Goal: Task Accomplishment & Management: Complete application form

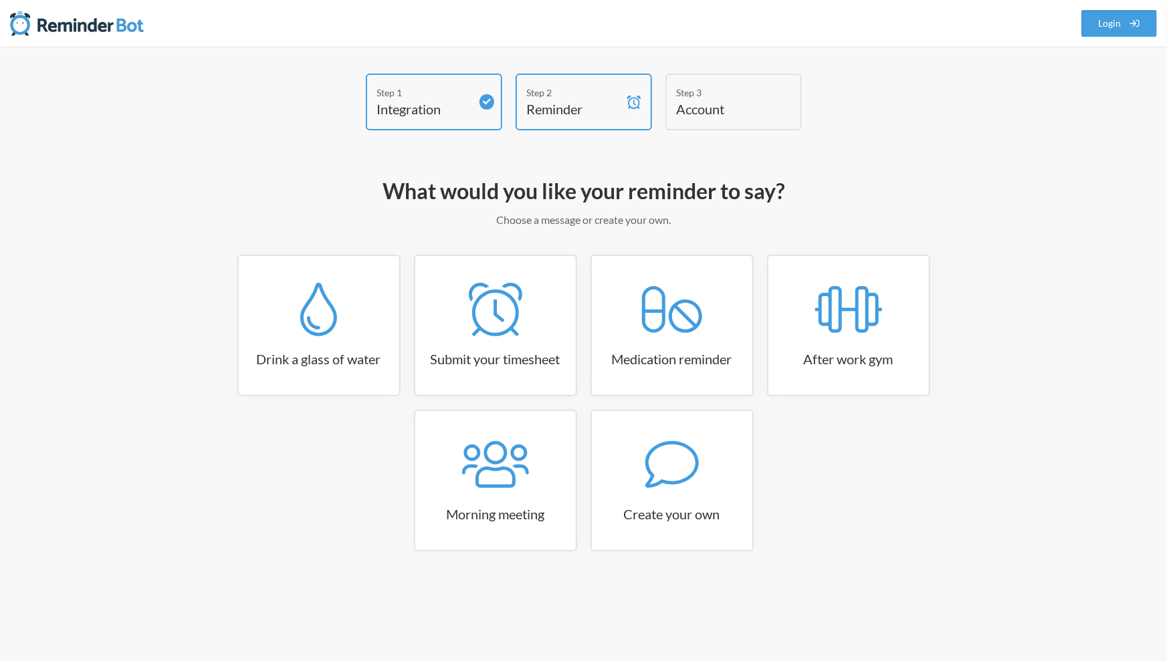
click at [569, 115] on h4 "Reminder" at bounding box center [574, 109] width 94 height 19
click at [699, 114] on h4 "Account" at bounding box center [724, 109] width 94 height 19
click at [651, 490] on icon at bounding box center [671, 464] width 53 height 53
select select "11:30:00"
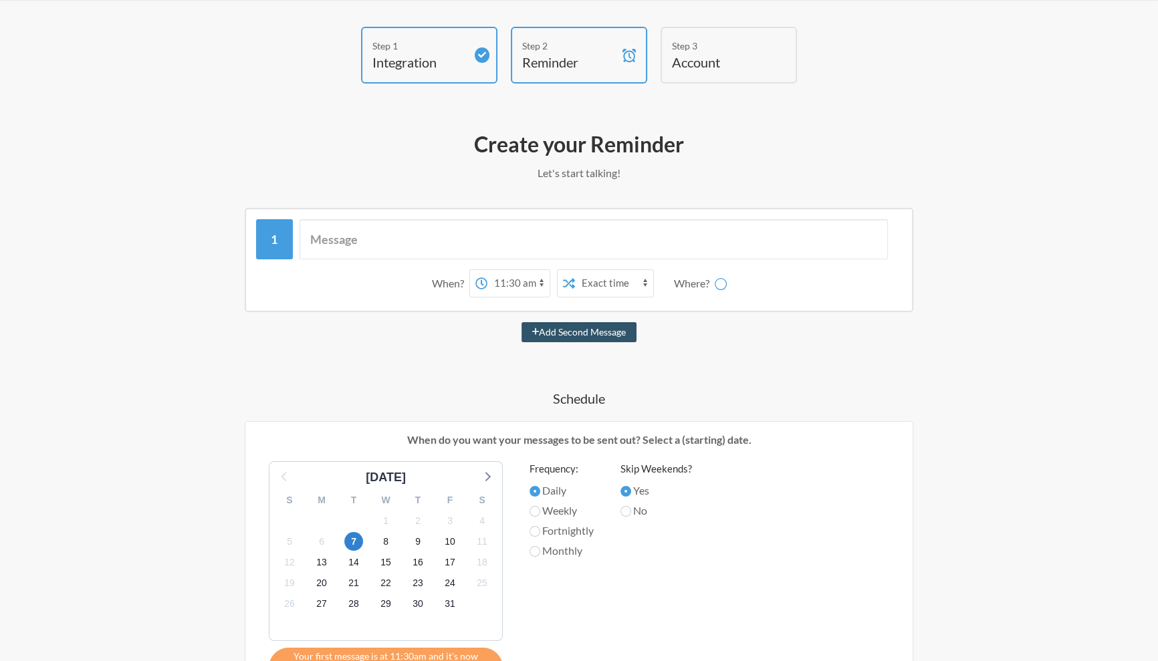
scroll to position [48, 0]
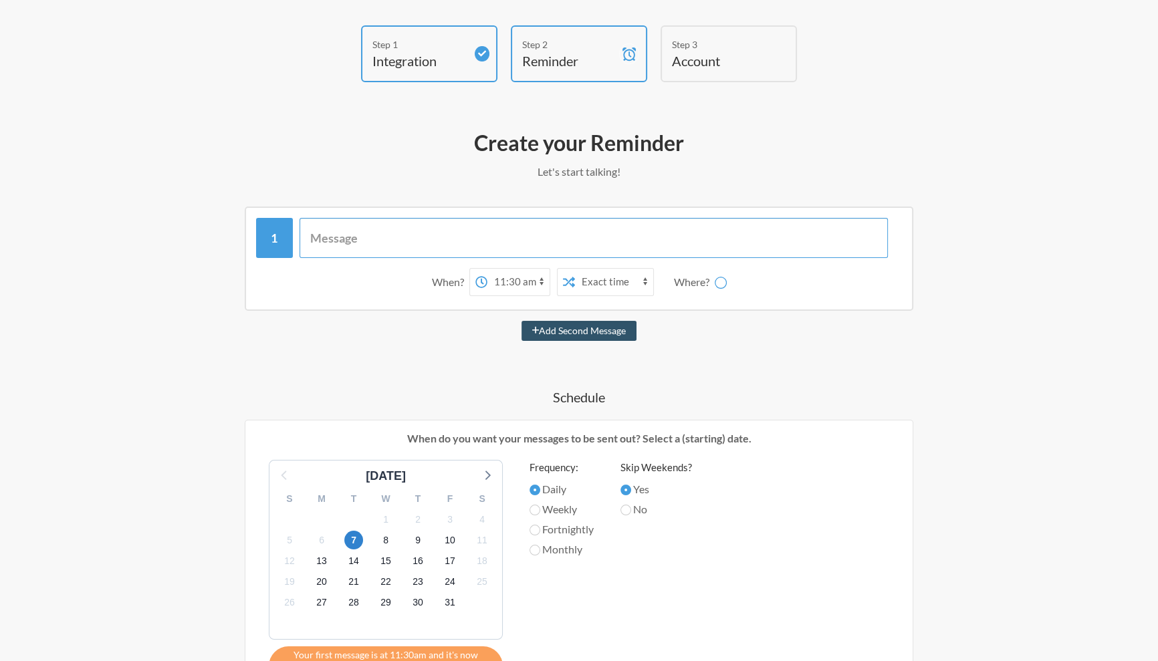
click at [364, 238] on input "text" at bounding box center [594, 238] width 589 height 40
type input "Error Rate"
click at [505, 282] on select "12:00 am 12:15 am 12:30 am 12:45 am 1:00 am 1:15 am 1:30 am 1:45 am 2:00 am 2:1…" at bounding box center [518, 282] width 62 height 27
select select "11:00:00"
click at [487, 269] on select "12:00 am 12:15 am 12:30 am 12:45 am 1:00 am 1:15 am 1:30 am 1:45 am 2:00 am 2:1…" at bounding box center [518, 282] width 62 height 27
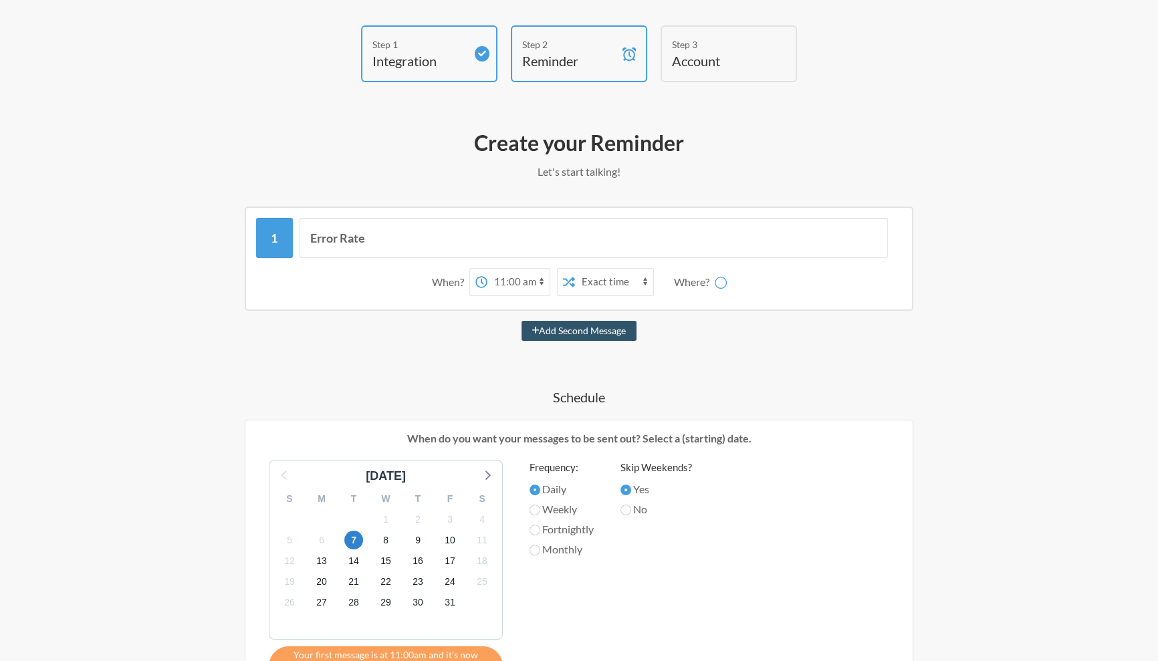
click at [590, 281] on select "Exact time Random time" at bounding box center [614, 282] width 78 height 27
click at [677, 279] on div "Where?" at bounding box center [694, 282] width 41 height 28
click at [695, 283] on div "Where?" at bounding box center [694, 282] width 41 height 28
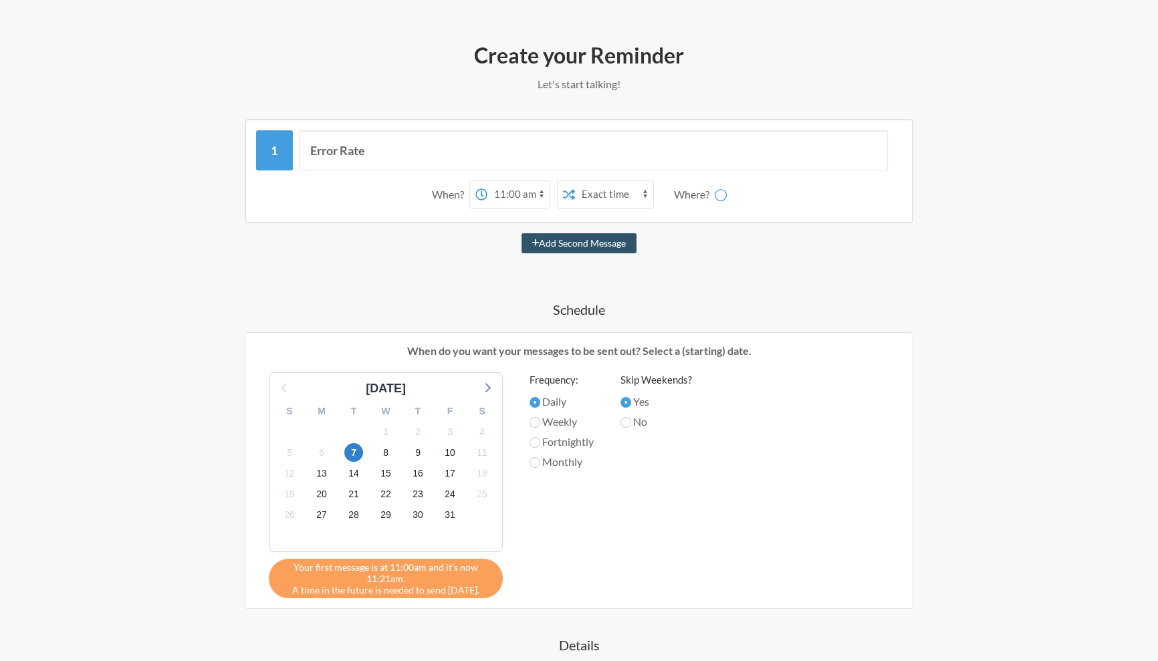
scroll to position [147, 0]
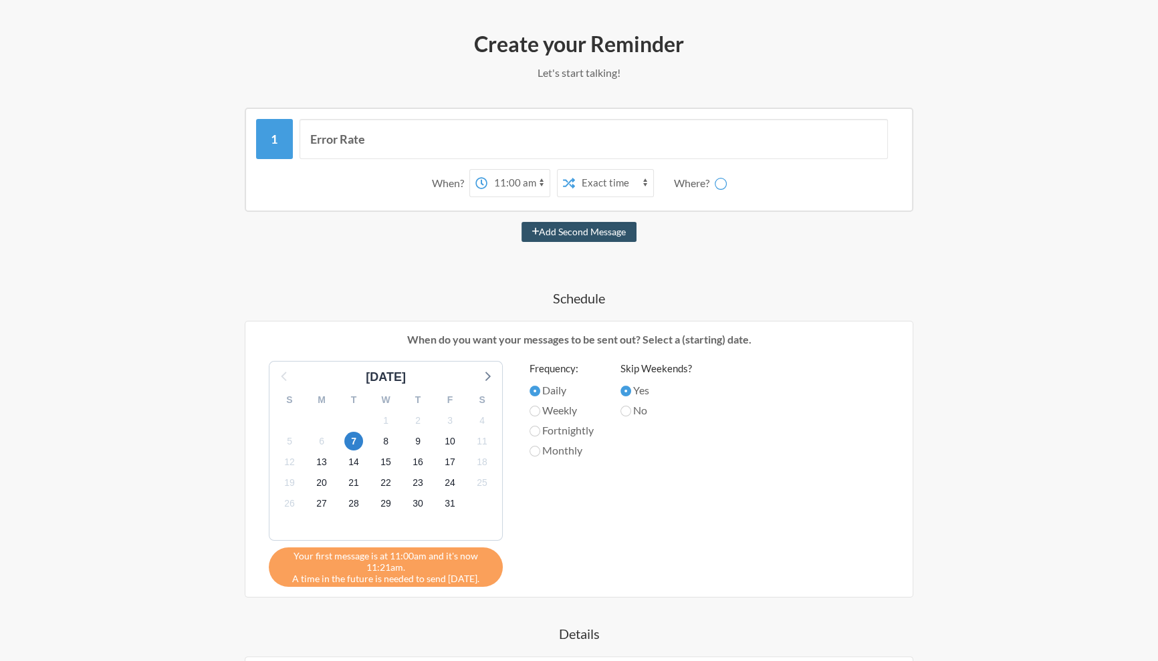
click at [554, 406] on label "Weekly" at bounding box center [562, 410] width 64 height 16
click at [540, 406] on input "Weekly" at bounding box center [535, 411] width 11 height 11
radio input "true"
click at [324, 444] on span "6" at bounding box center [321, 441] width 19 height 19
click at [404, 579] on div "Your first message is at 11:00am and it's now 11:21am. A time in the future is …" at bounding box center [386, 567] width 234 height 39
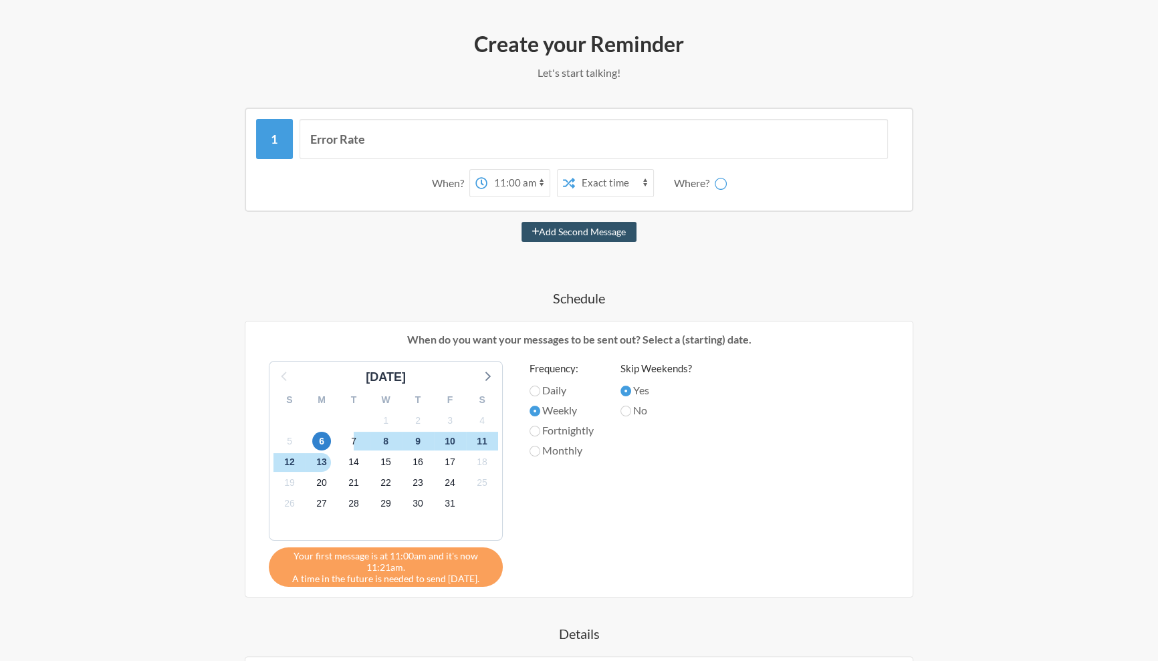
click at [403, 576] on div "Your first message is at 11:00am and it's now 11:21am. A time in the future is …" at bounding box center [386, 567] width 234 height 39
click at [604, 584] on div "When do you want your messages to be sent out? Select a (starting) date. [DATE]…" at bounding box center [579, 459] width 669 height 277
click at [408, 578] on div "Your first message is at 11:00am and it's now 11:21am. A time in the future is …" at bounding box center [386, 567] width 234 height 39
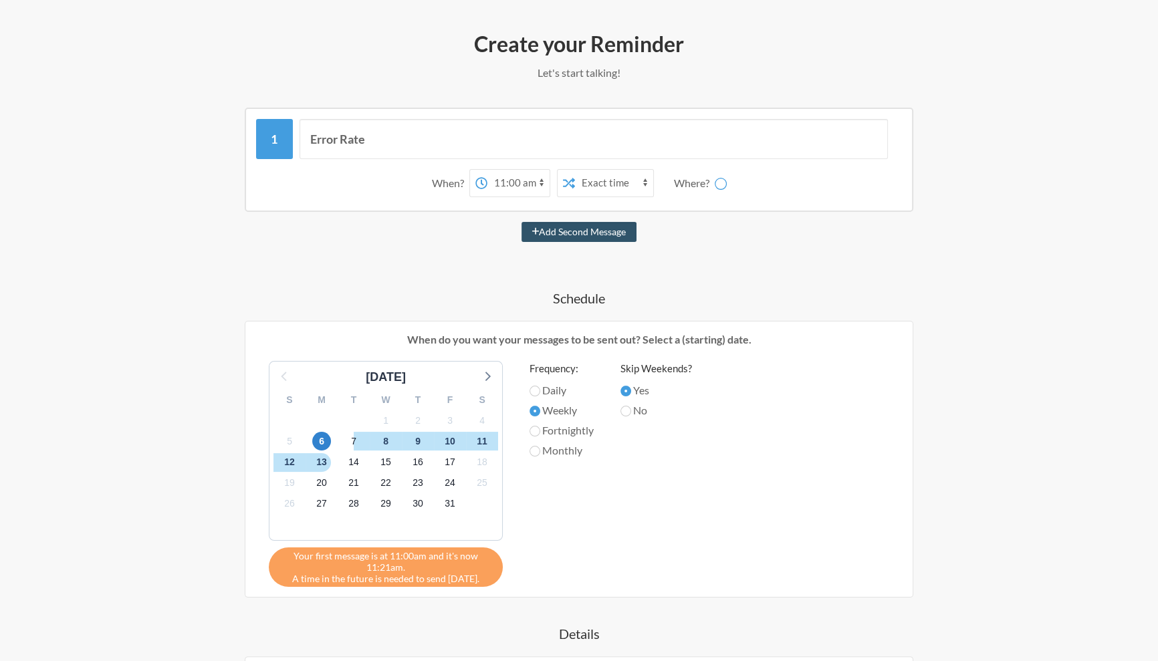
click at [408, 578] on div "Your first message is at 11:00am and it's now 11:21am. A time in the future is …" at bounding box center [386, 567] width 234 height 39
click at [586, 550] on div "Frequency: Daily Weekly Fortnightly Monthly" at bounding box center [562, 470] width 64 height 219
drag, startPoint x: 310, startPoint y: 574, endPoint x: 480, endPoint y: 581, distance: 169.9
click at [480, 581] on div "Your first message is at 11:00am and it's now 11:21am. A time in the future is …" at bounding box center [386, 567] width 234 height 39
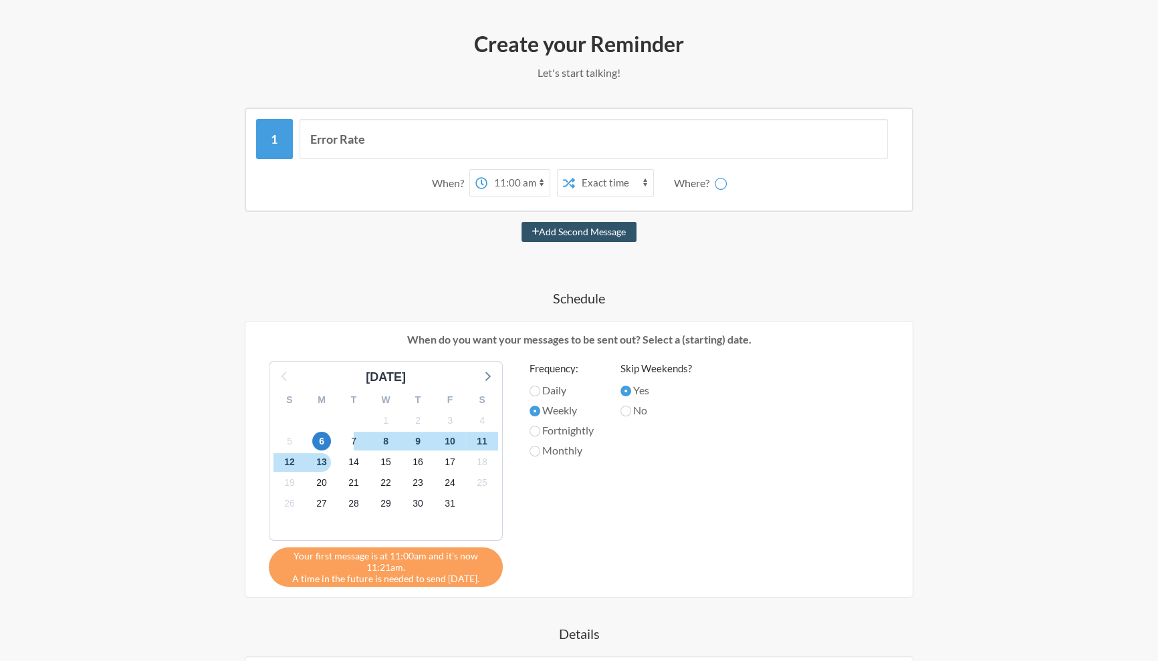
click at [480, 581] on div "Your first message is at 11:00am and it's now 11:21am. A time in the future is …" at bounding box center [386, 567] width 234 height 39
click at [509, 172] on select "12:00 am 12:15 am 12:30 am 12:45 am 1:00 am 1:15 am 1:30 am 1:45 am 2:00 am 2:1…" at bounding box center [518, 183] width 62 height 27
select select "11:30:00"
click at [487, 170] on select "12:00 am 12:15 am 12:30 am 12:45 am 1:00 am 1:15 am 1:30 am 1:45 am 2:00 am 2:1…" at bounding box center [518, 183] width 62 height 27
click at [656, 488] on div "Skip Weekends? Yes No" at bounding box center [656, 470] width 72 height 219
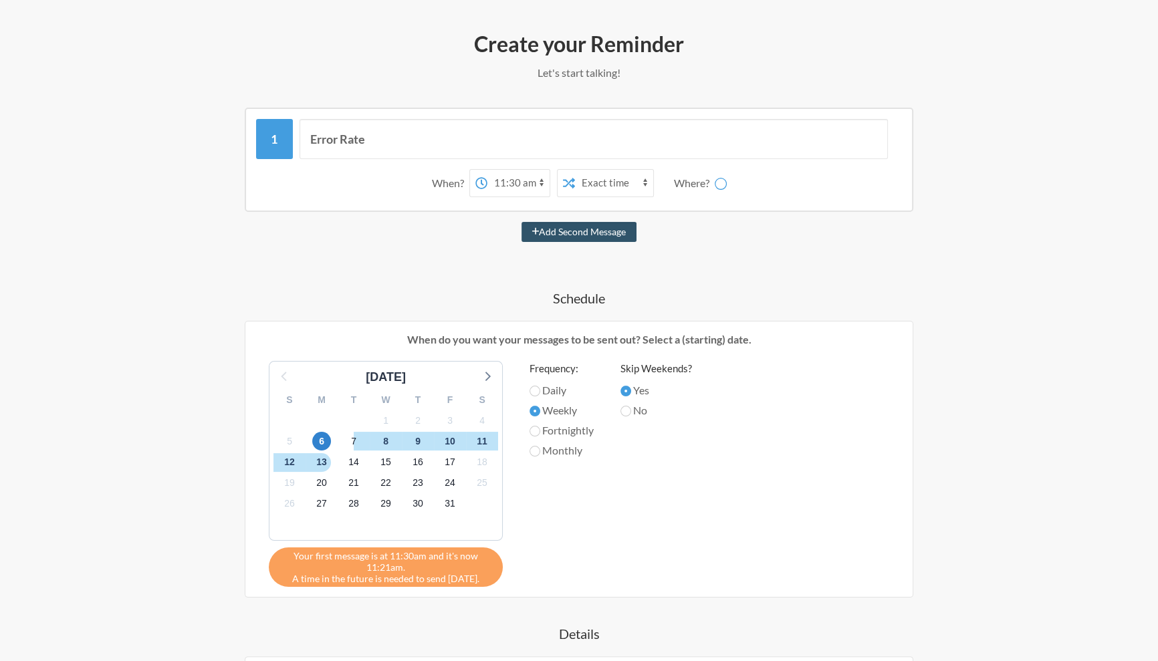
click at [578, 534] on div "Frequency: Daily Weekly Fortnightly Monthly" at bounding box center [562, 470] width 64 height 219
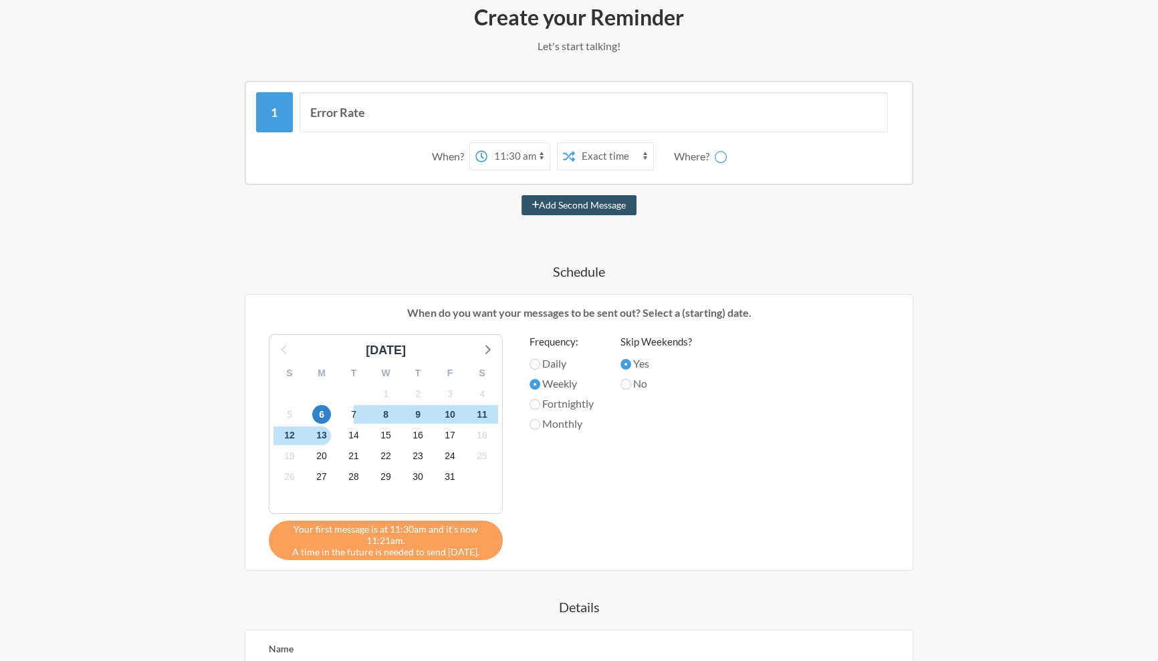
click at [467, 554] on div "Your first message is at 11:30am and it's now 11:21am. A time in the future is …" at bounding box center [386, 540] width 234 height 39
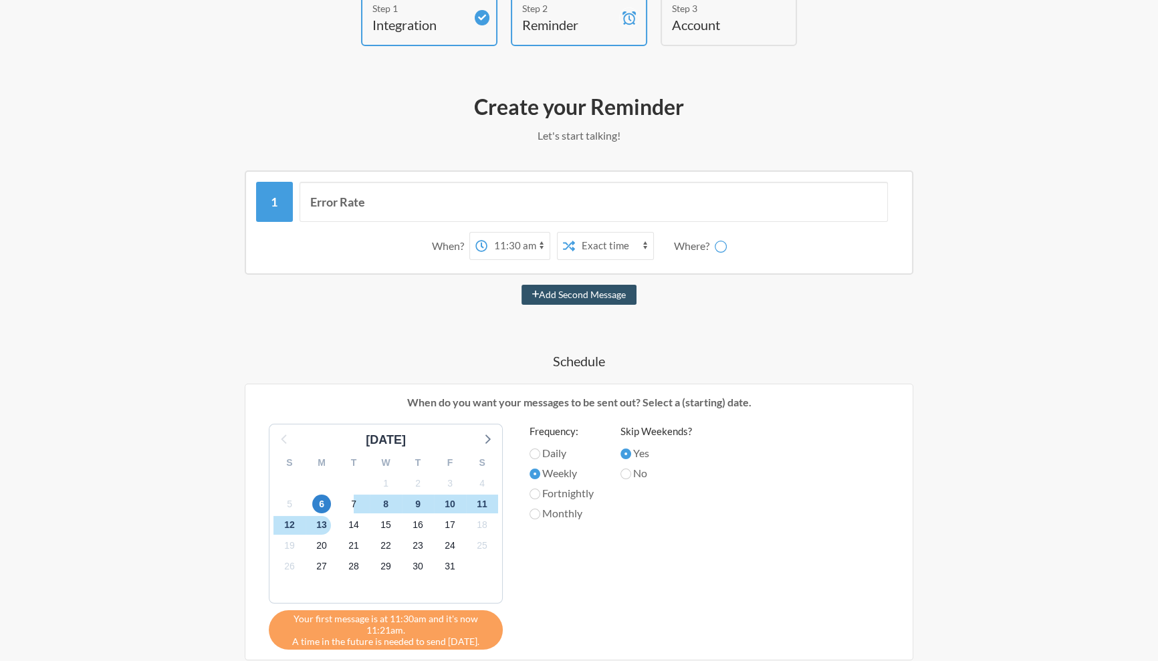
scroll to position [413, 0]
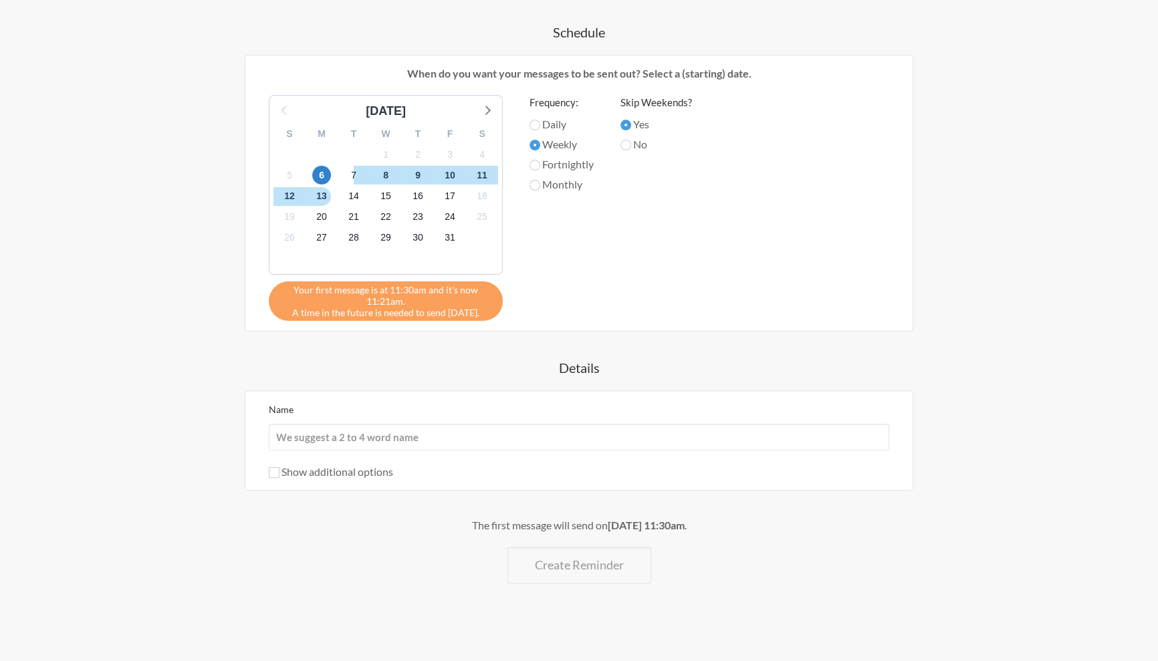
click at [318, 451] on div "Name Show additional options Hide this reminder from calendars Stop sending mes…" at bounding box center [579, 440] width 620 height 79
click at [475, 445] on input "Name" at bounding box center [579, 437] width 620 height 27
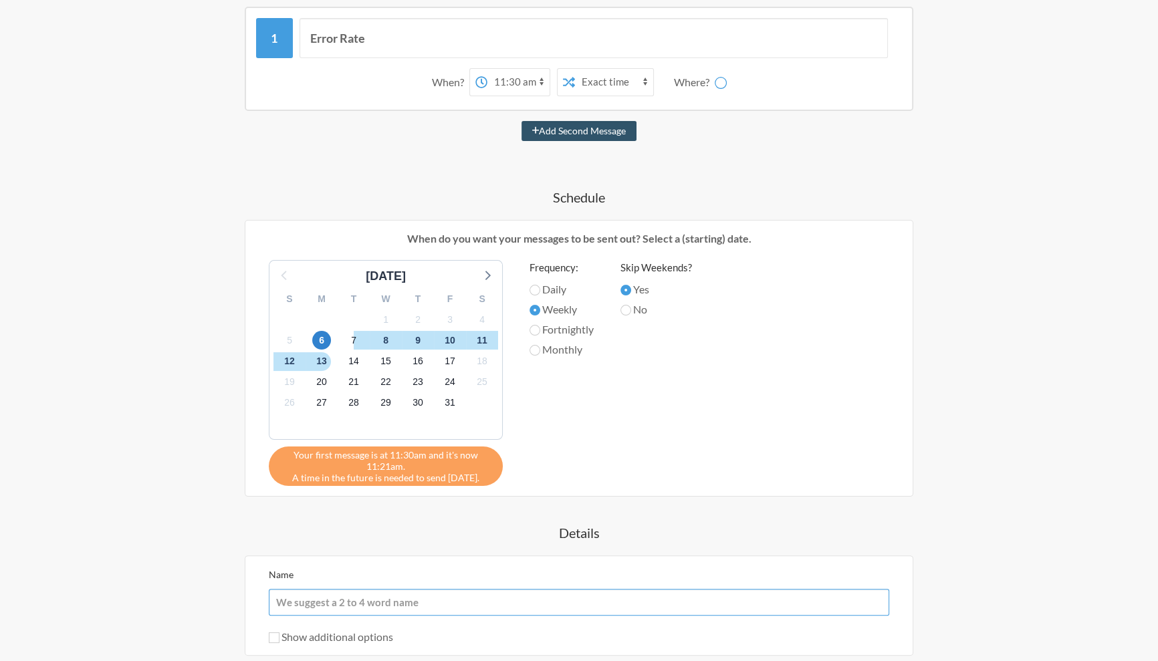
scroll to position [0, 0]
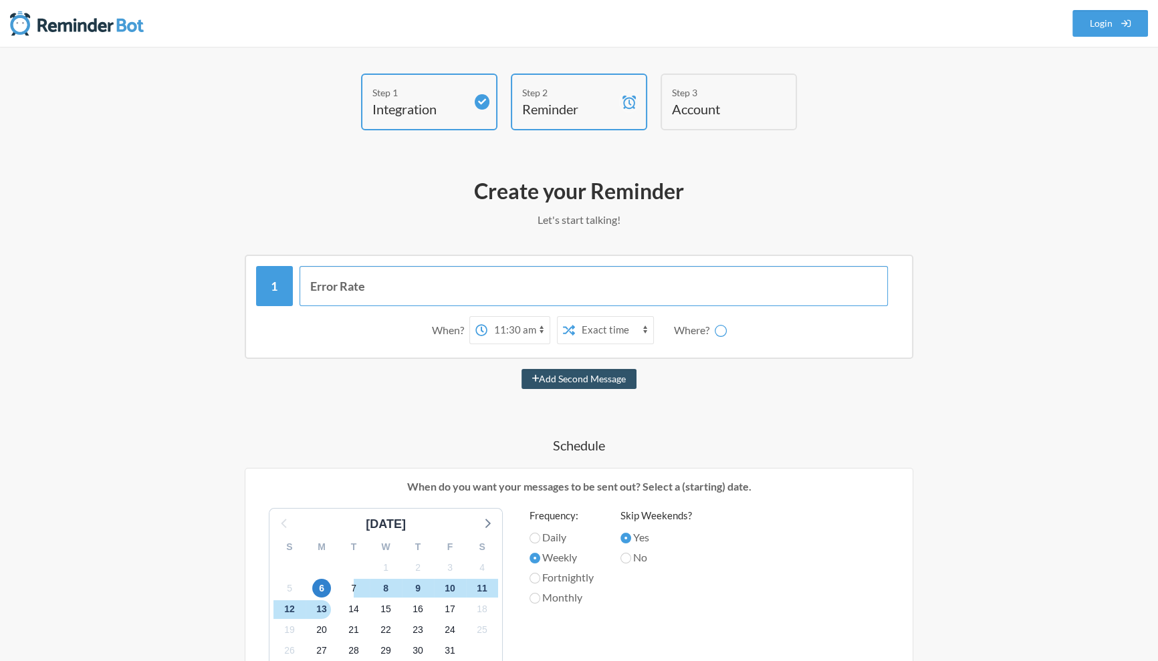
click at [324, 278] on input "Error Rate" at bounding box center [594, 286] width 589 height 40
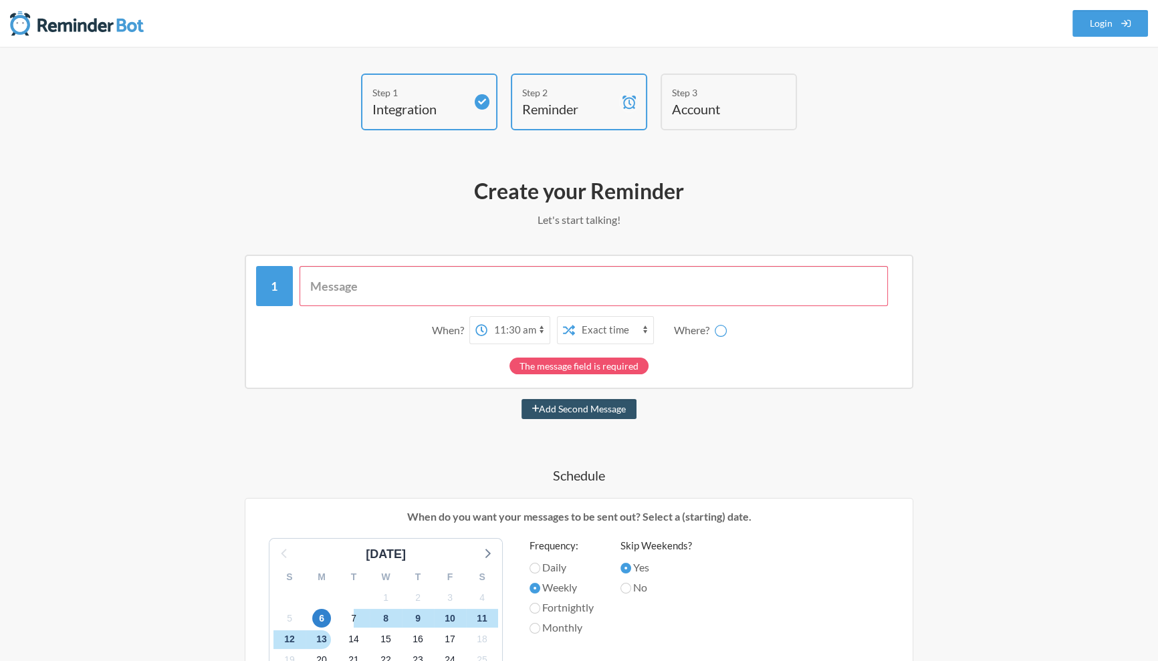
paste input "Error Rate"
type input "Error Rate"
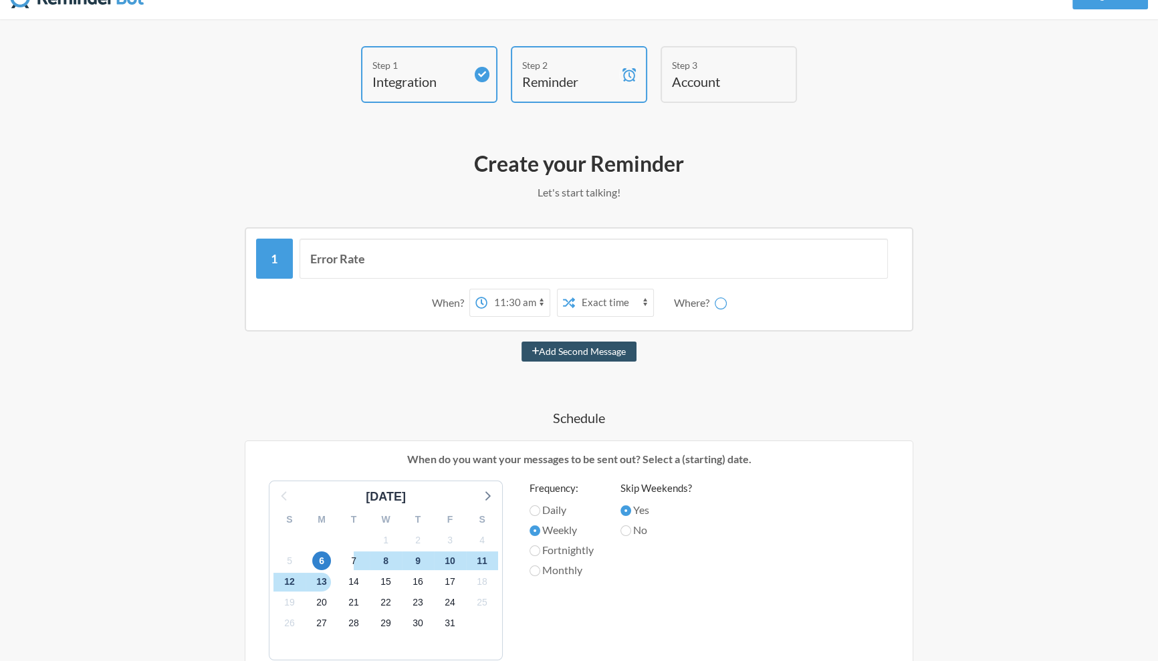
click at [377, 389] on div "Error Rate When? 12:00 am 12:15 am 12:30 am 12:45 am 1:00 am 1:15 am 1:30 am 1:…" at bounding box center [579, 598] width 776 height 742
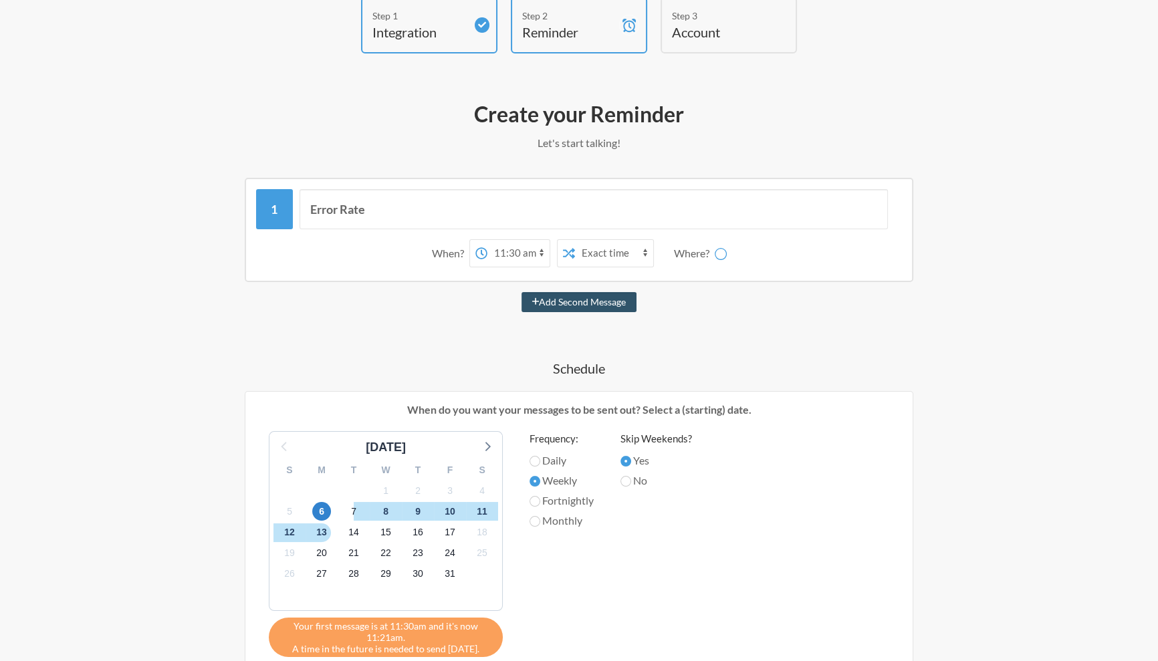
scroll to position [88, 0]
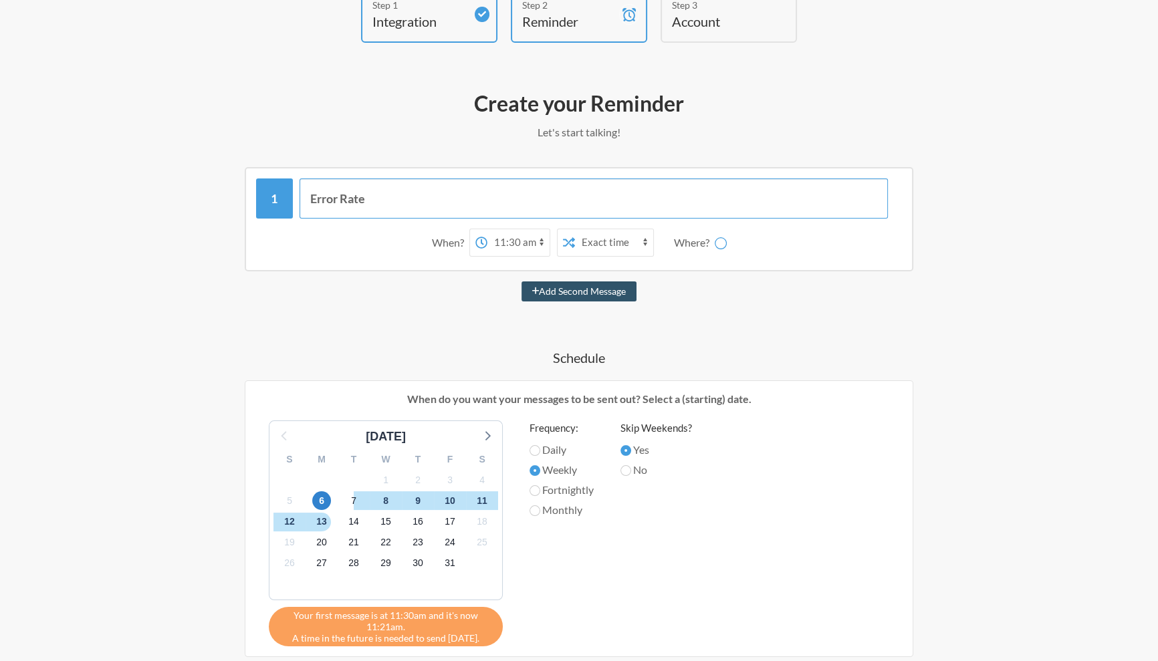
click at [318, 198] on input "Error Rate" at bounding box center [594, 199] width 589 height 40
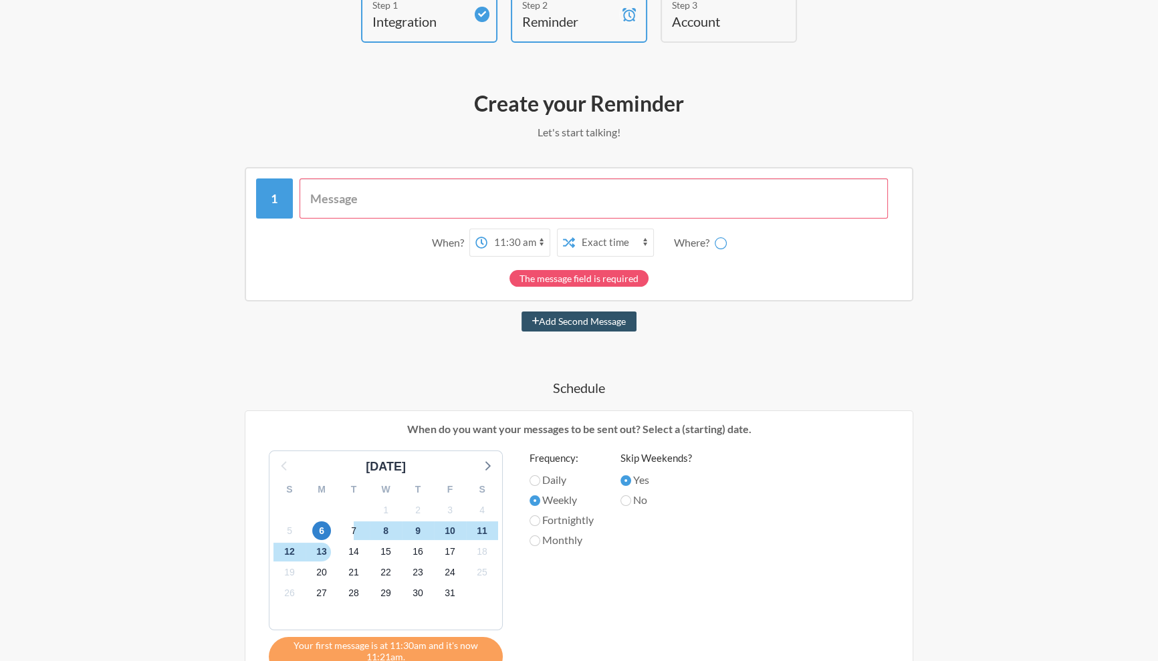
click at [299, 364] on div "When? 12:00 am 12:15 am 12:30 am 12:45 am 1:00 am 1:15 am 1:30 am 1:45 am 2:00 …" at bounding box center [579, 553] width 776 height 772
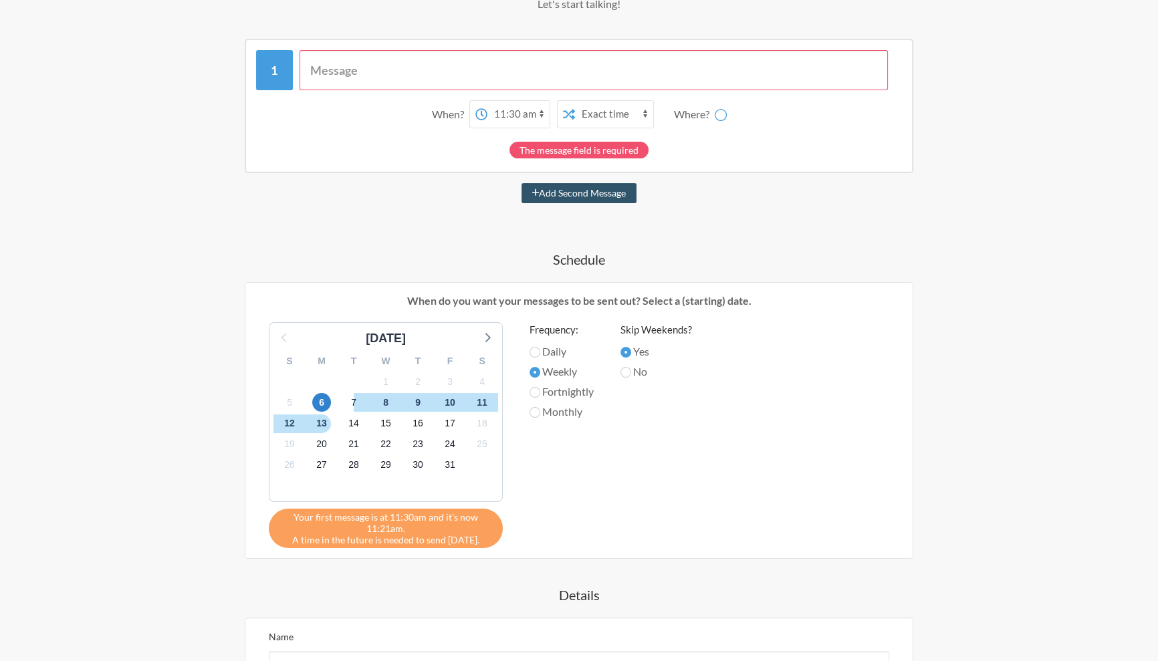
scroll to position [443, 0]
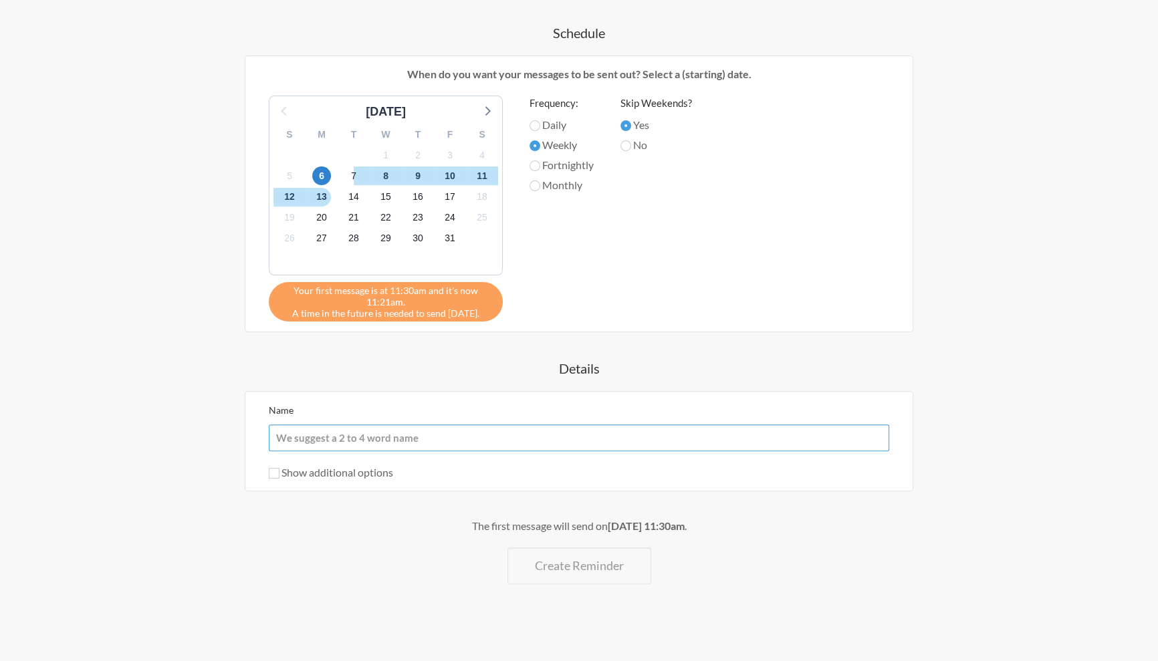
click at [320, 442] on input "Name" at bounding box center [579, 438] width 620 height 27
paste input "Error Rate"
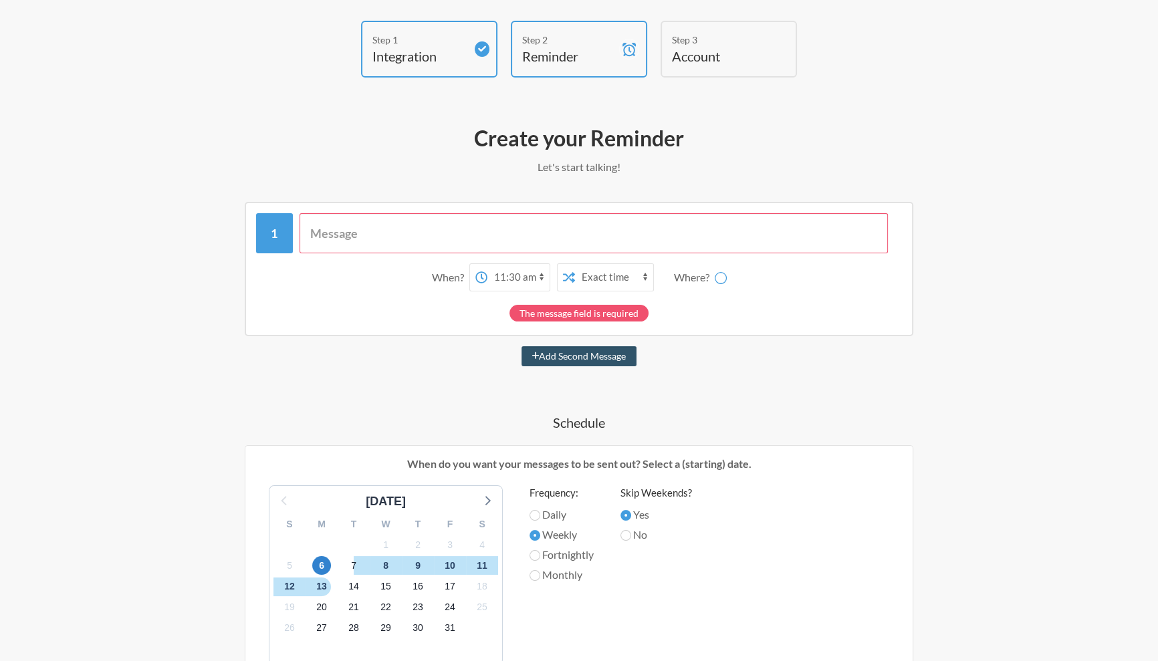
scroll to position [16, 0]
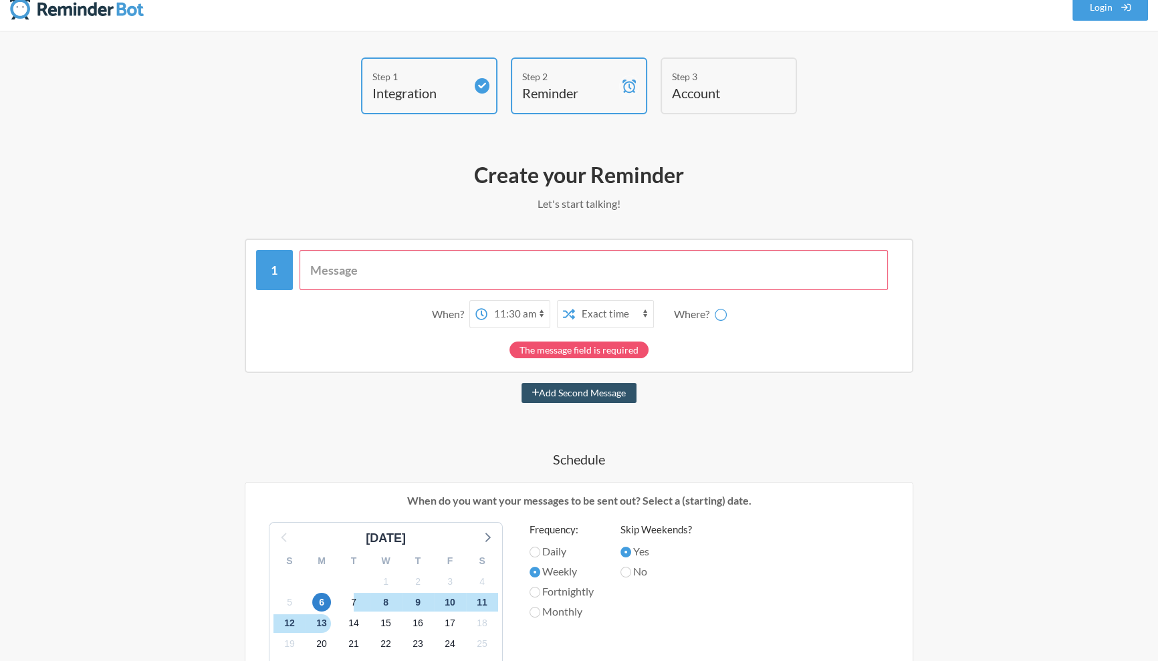
type input "Error Rate"
click at [429, 265] on input "text" at bounding box center [594, 270] width 589 height 40
paste input "Error Rate"
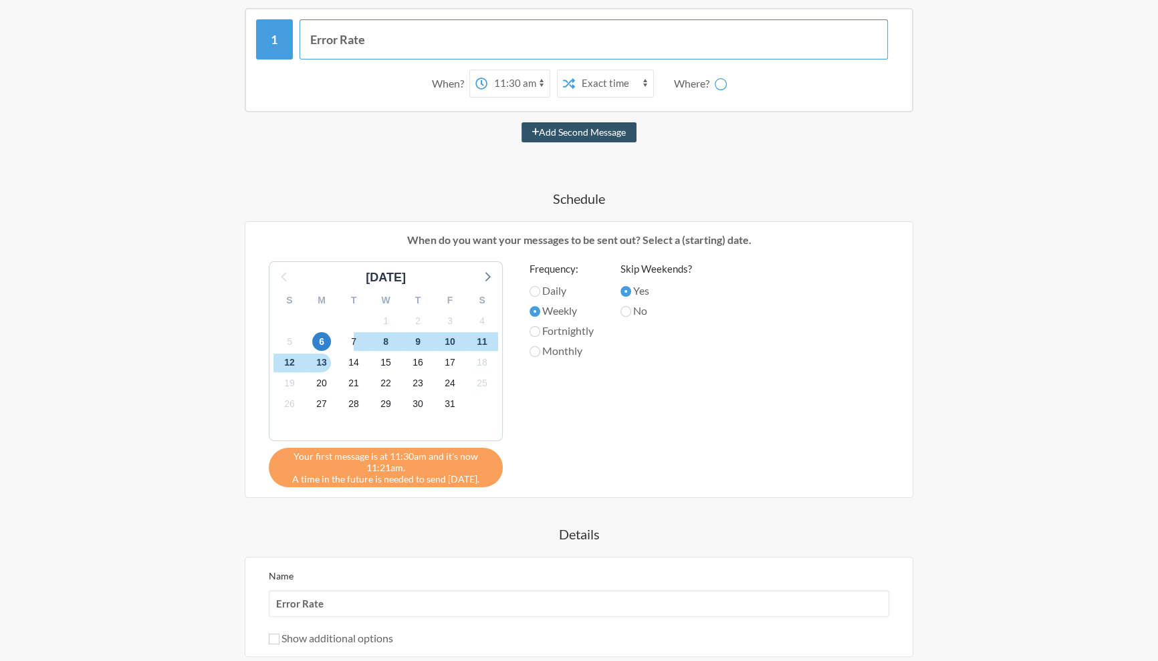
scroll to position [413, 0]
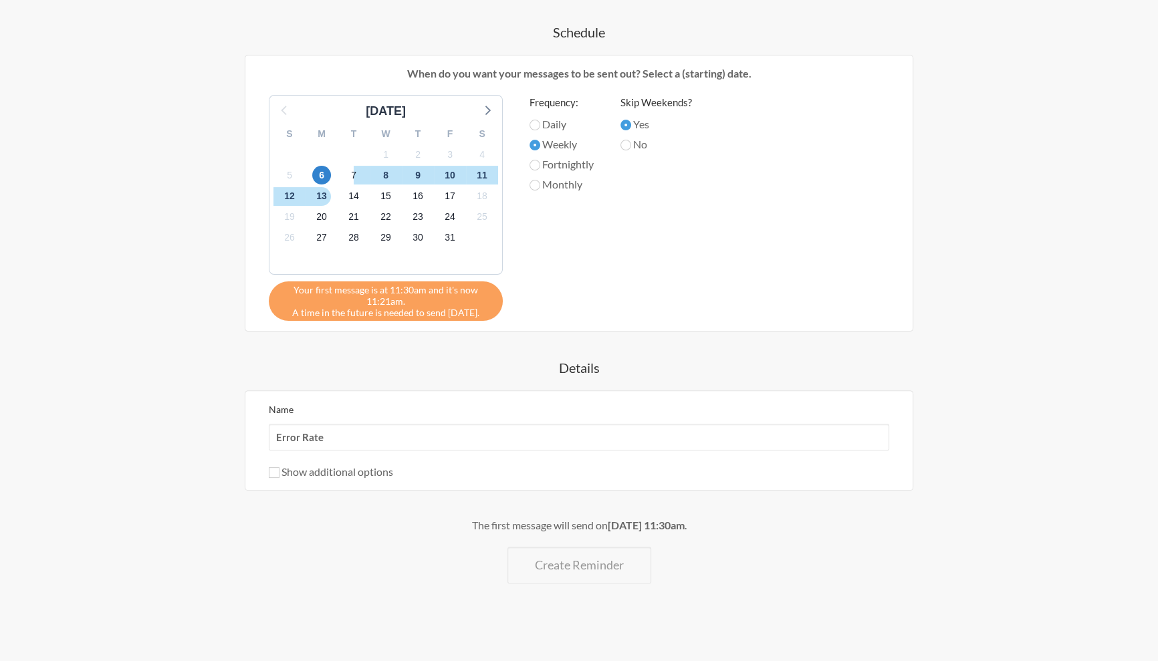
type input "Error Rate"
click at [383, 439] on input "Error Rate" at bounding box center [579, 437] width 620 height 27
click at [276, 437] on input "Error Rate" at bounding box center [579, 437] width 620 height 27
type input "Check Error Rate"
click at [378, 562] on div "The first message will send on [DATE] 11:30am . Create Reminder" at bounding box center [579, 550] width 776 height 66
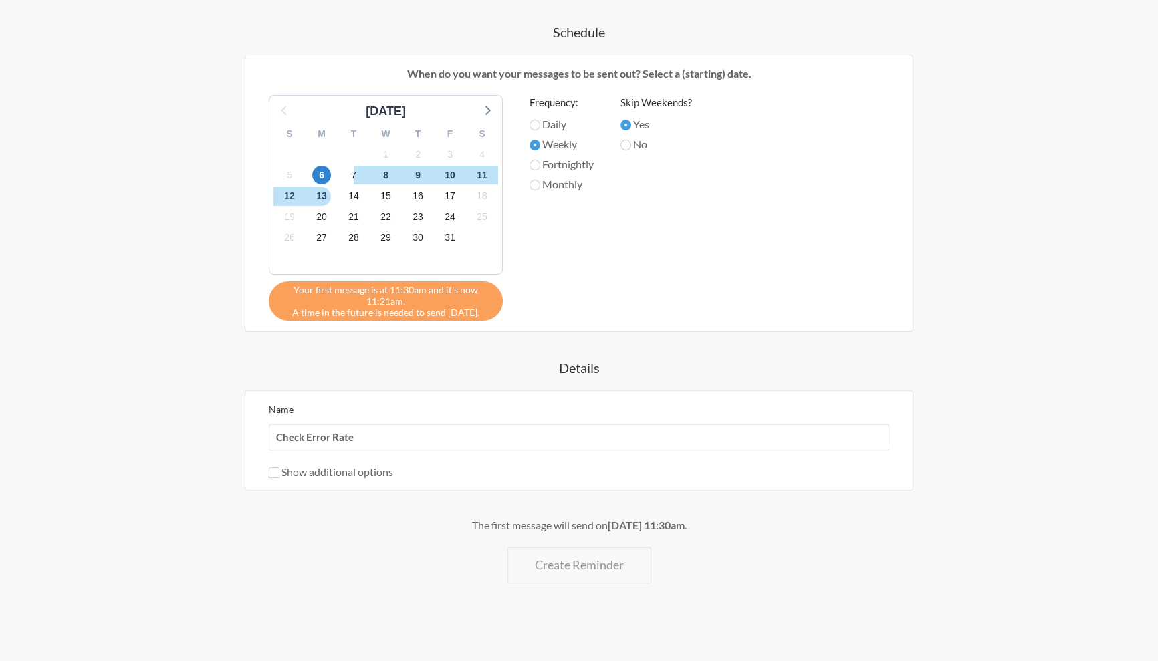
click at [578, 542] on div "The first message will send on [DATE] 11:30am . Create Reminder" at bounding box center [579, 550] width 776 height 66
click at [413, 443] on input "Check Error Rate" at bounding box center [579, 437] width 620 height 27
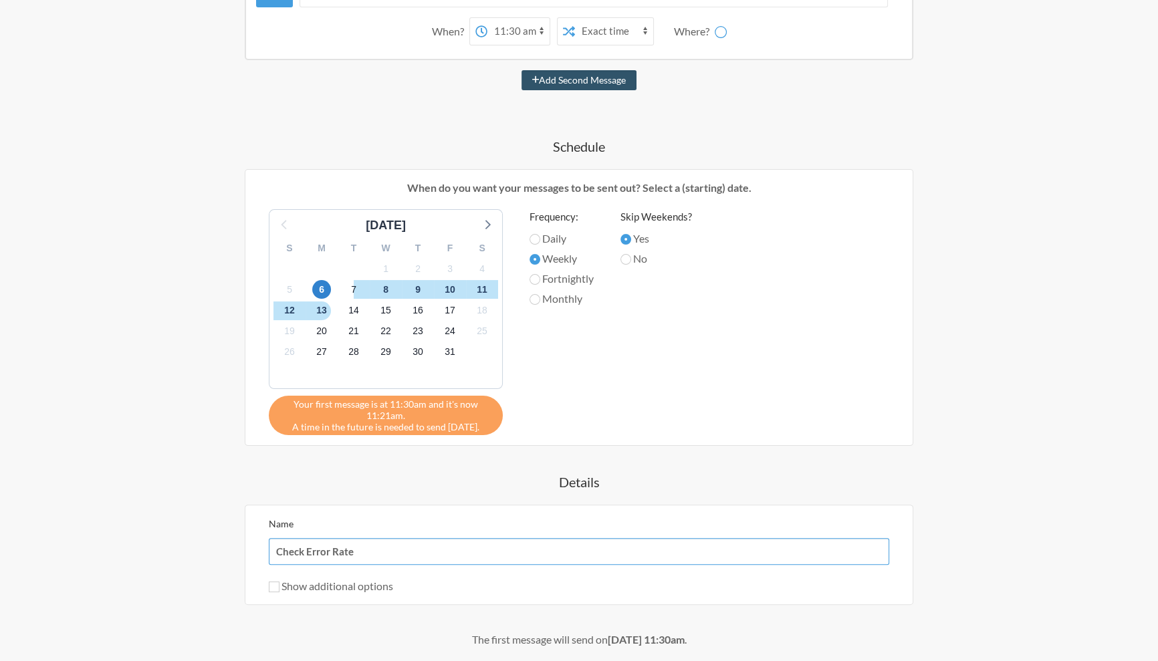
scroll to position [285, 0]
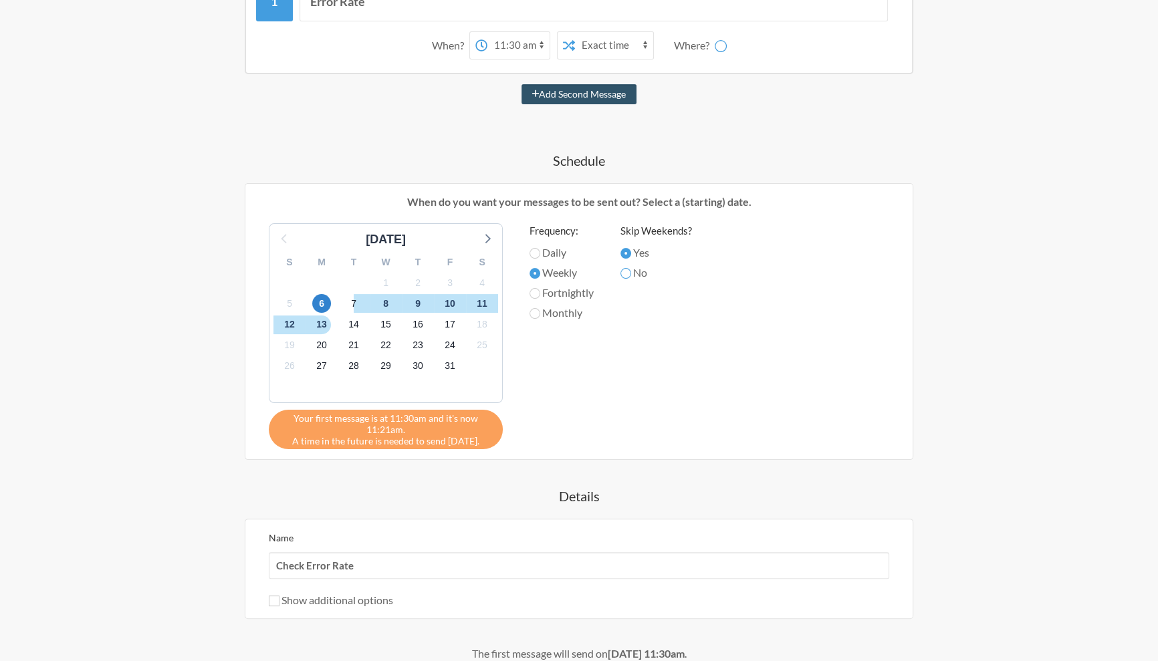
click at [627, 268] on input "No" at bounding box center [625, 273] width 11 height 11
radio input "true"
click at [554, 267] on label "Weekly" at bounding box center [562, 273] width 64 height 16
click at [540, 268] on input "Weekly" at bounding box center [535, 273] width 11 height 11
click at [645, 245] on label "Yes" at bounding box center [656, 253] width 72 height 16
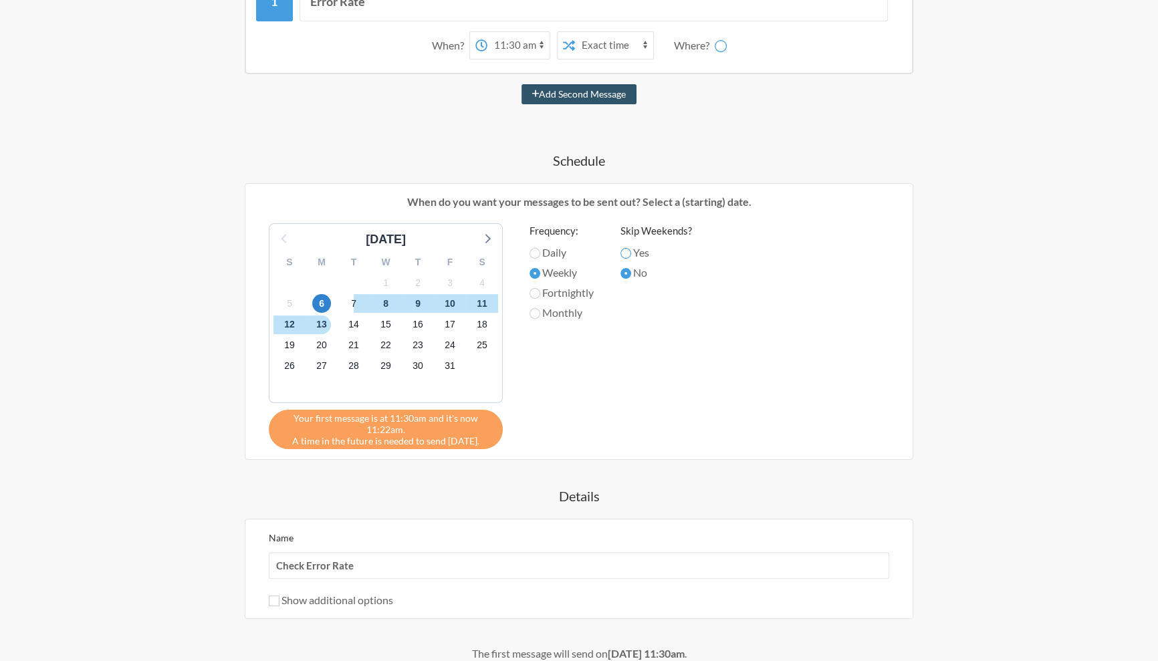
click at [631, 248] on input "Yes" at bounding box center [625, 253] width 11 height 11
radio input "true"
click at [548, 247] on label "Daily" at bounding box center [562, 253] width 64 height 16
click at [540, 248] on input "Daily" at bounding box center [535, 253] width 11 height 11
radio input "true"
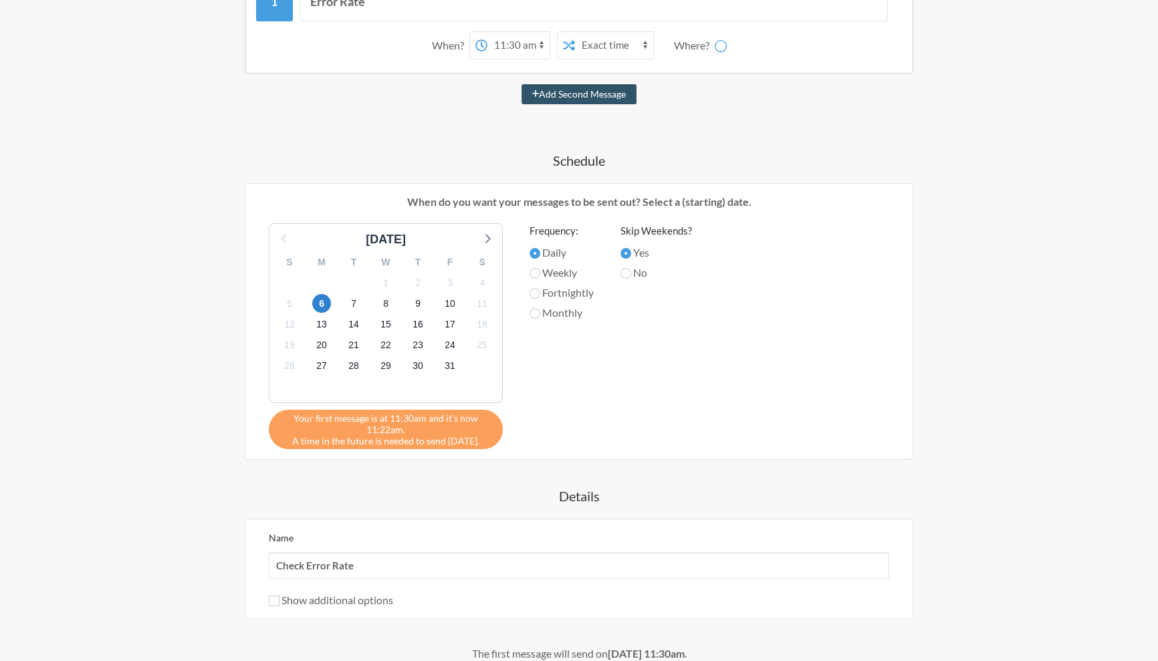
click at [541, 275] on label "Weekly" at bounding box center [562, 273] width 64 height 16
click at [540, 275] on input "Weekly" at bounding box center [535, 273] width 11 height 11
radio input "true"
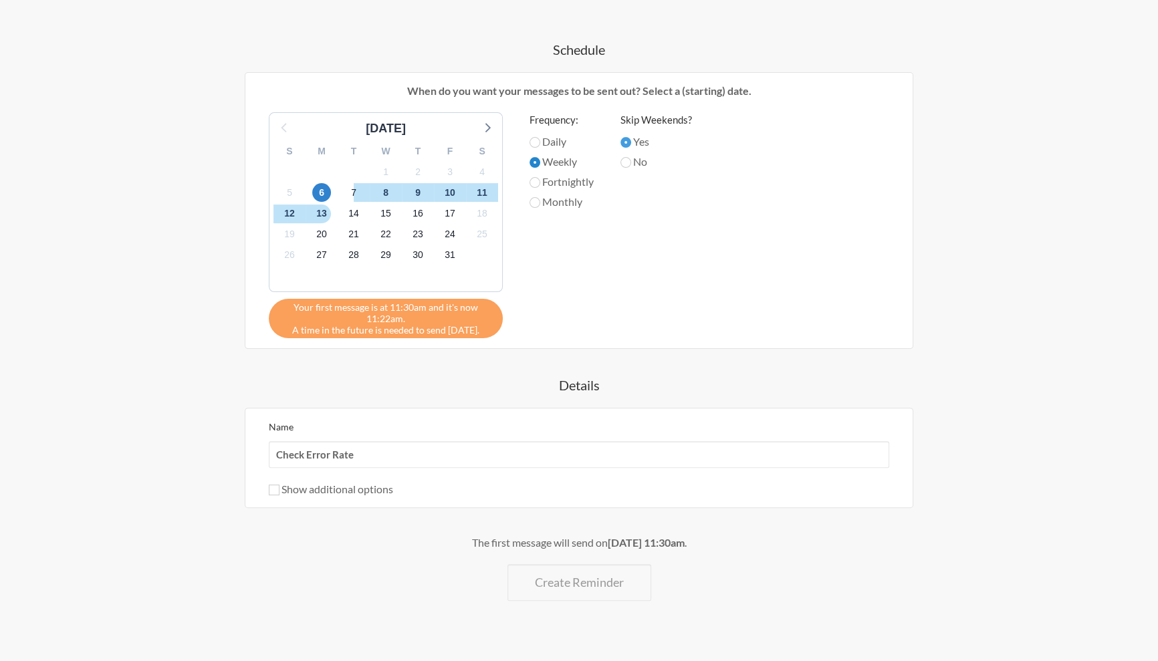
scroll to position [413, 0]
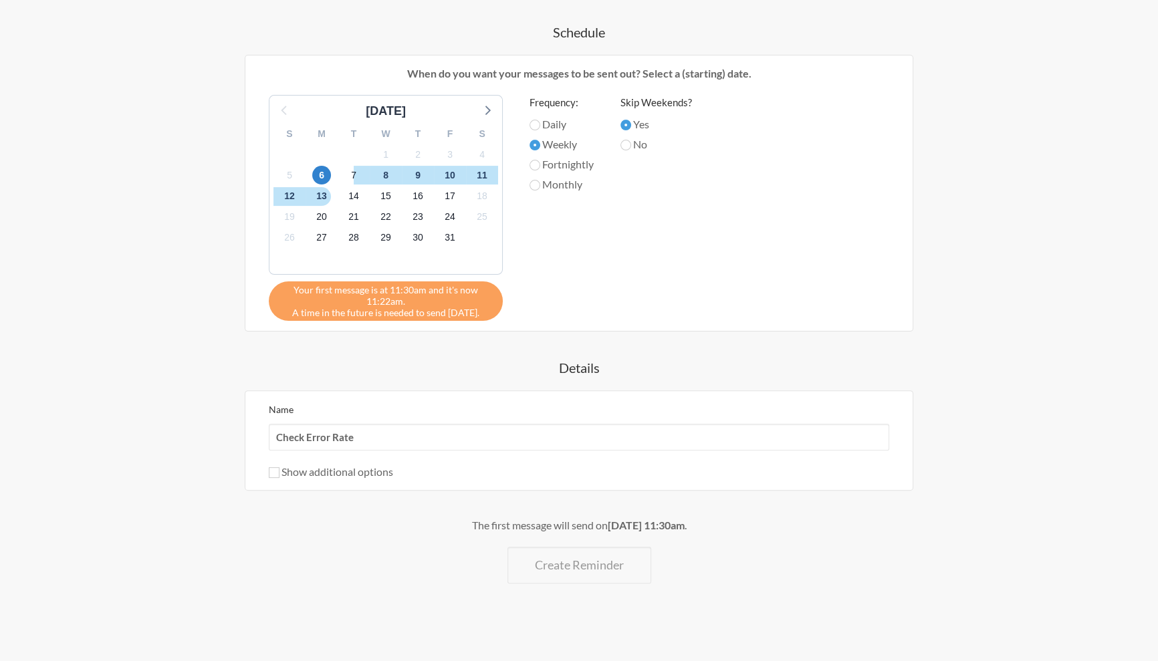
click at [511, 521] on div "The first message will send on [DATE] 11:30am ." at bounding box center [579, 525] width 776 height 16
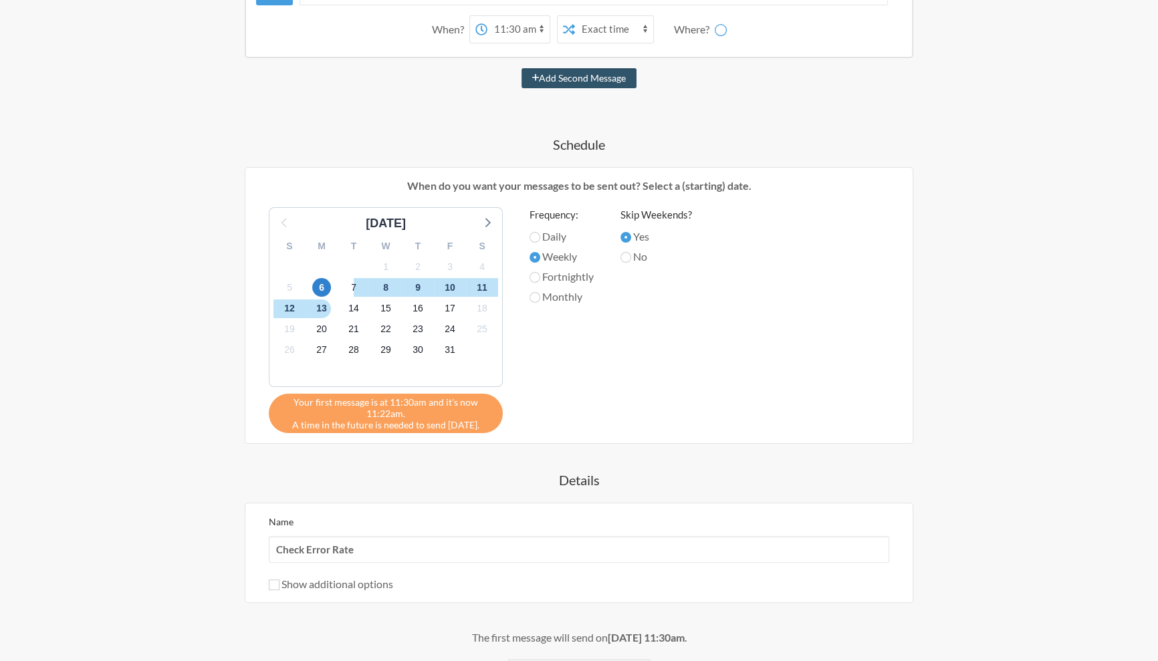
scroll to position [278, 0]
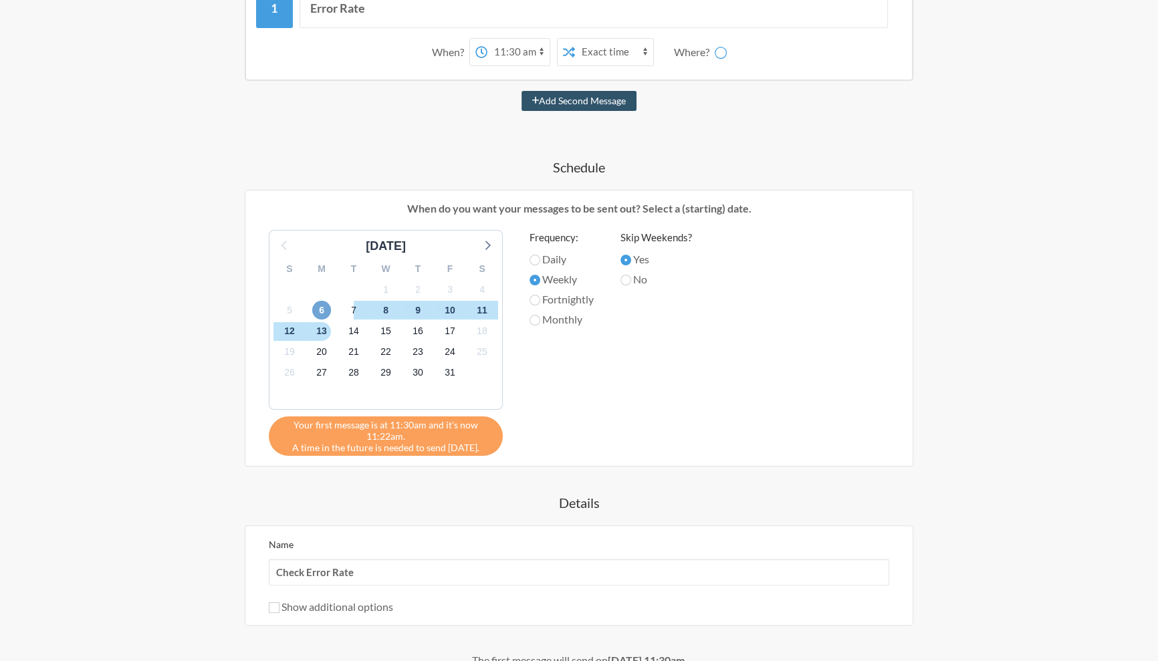
click at [327, 306] on span "6" at bounding box center [321, 310] width 19 height 19
click at [318, 305] on span "6" at bounding box center [321, 310] width 19 height 19
click at [361, 309] on span "7" at bounding box center [353, 310] width 19 height 19
click at [323, 309] on span "6" at bounding box center [321, 310] width 19 height 19
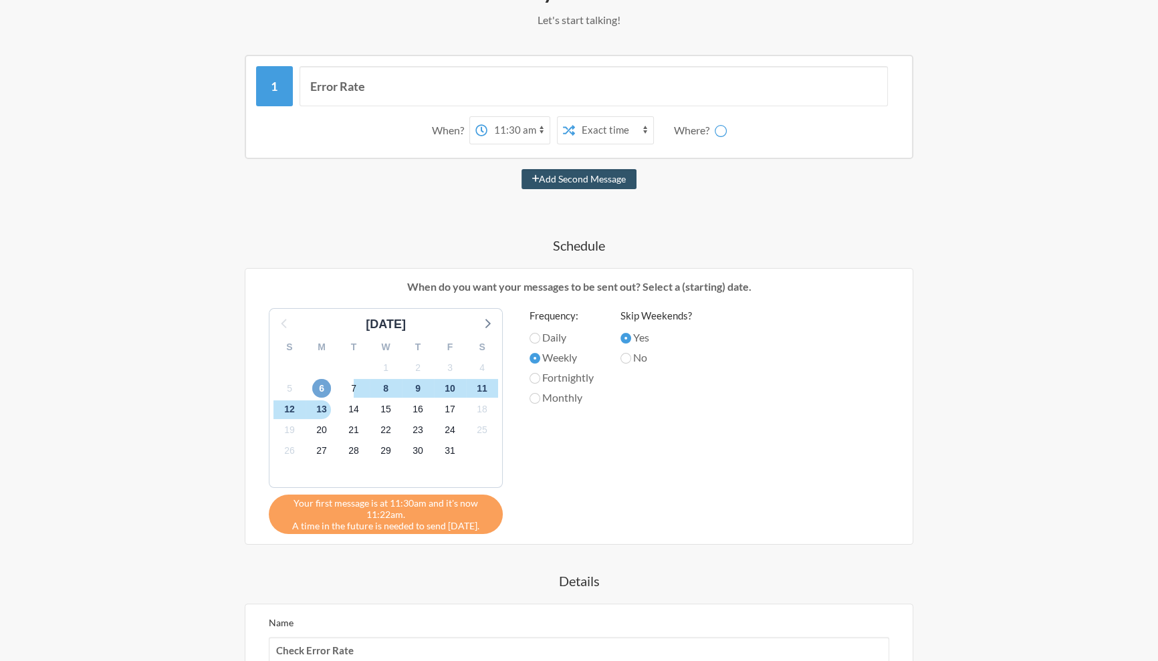
scroll to position [0, 0]
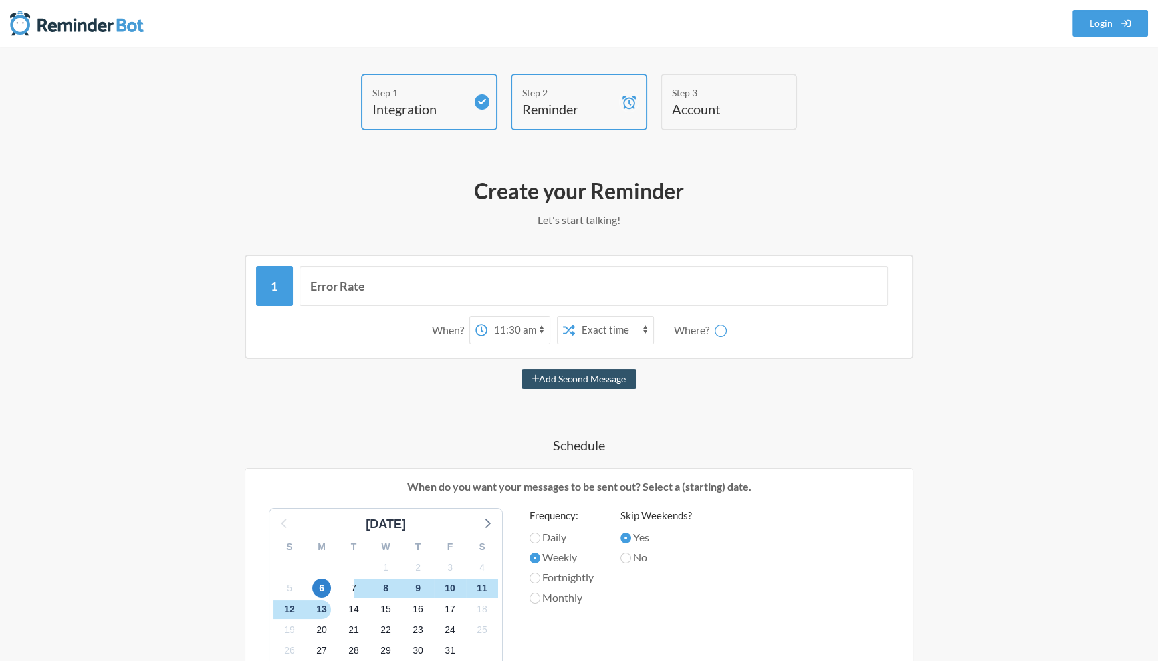
click at [510, 329] on select "12:00 am 12:15 am 12:30 am 12:45 am 1:00 am 1:15 am 1:30 am 1:45 am 2:00 am 2:1…" at bounding box center [518, 330] width 62 height 27
click at [598, 340] on select "Exact time Random time" at bounding box center [614, 330] width 78 height 27
click at [575, 317] on select "Exact time Random time" at bounding box center [614, 330] width 78 height 27
click at [606, 330] on select "Exact time Random time" at bounding box center [614, 330] width 78 height 27
select select "false"
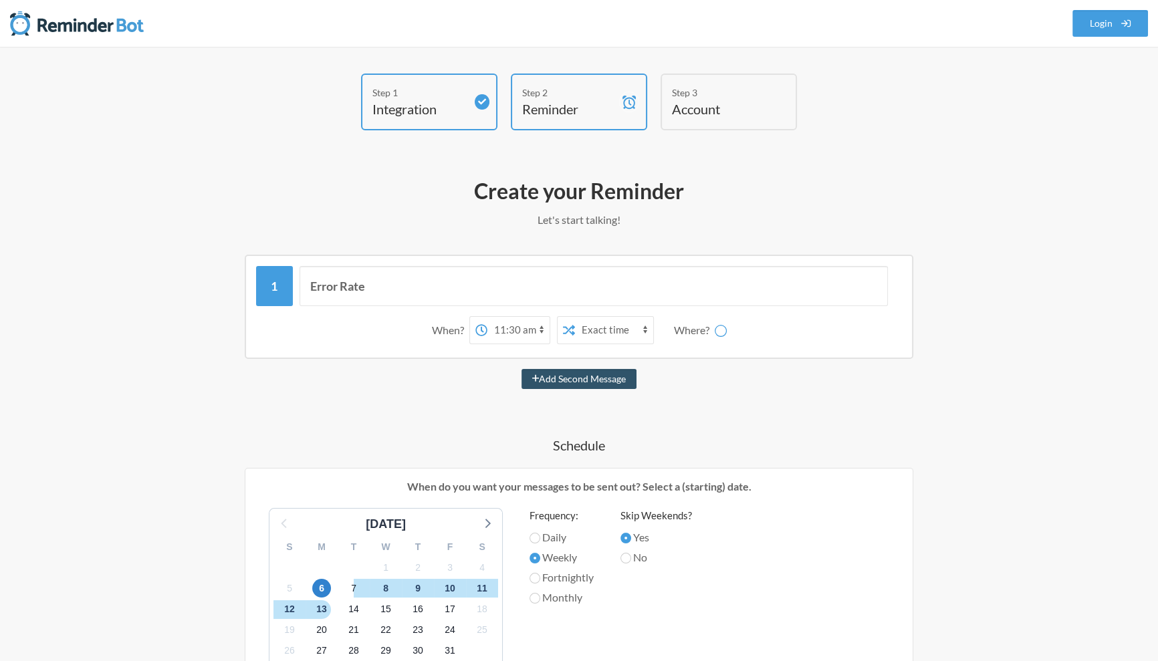
click at [575, 317] on select "Exact time Random time" at bounding box center [614, 330] width 78 height 27
click at [391, 317] on div "When? 12:00 am 12:15 am 12:30 am 12:45 am 1:00 am 1:15 am 1:30 am 1:45 am 2:00 …" at bounding box center [579, 330] width 646 height 41
click at [681, 330] on div "Where?" at bounding box center [694, 330] width 41 height 28
click at [770, 339] on div "When? 12:00 am 12:15 am 12:30 am 12:45 am 1:00 am 1:15 am 1:30 am 1:45 am 2:00 …" at bounding box center [579, 330] width 646 height 41
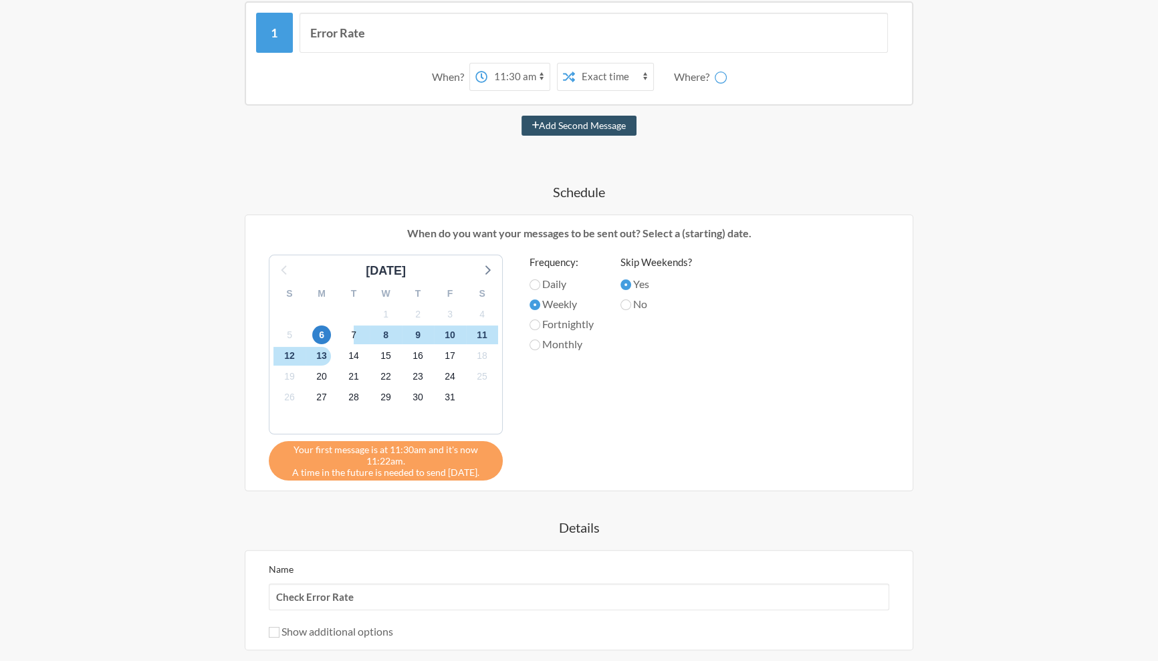
scroll to position [255, 0]
click at [352, 448] on span "Your first message is at 11:30am and it's now 11:22am." at bounding box center [386, 454] width 214 height 23
drag, startPoint x: 338, startPoint y: 445, endPoint x: 408, endPoint y: 471, distance: 74.3
click at [408, 471] on div "Your first message is at 11:30am and it's now 11:22am. A time in the future is …" at bounding box center [386, 459] width 234 height 39
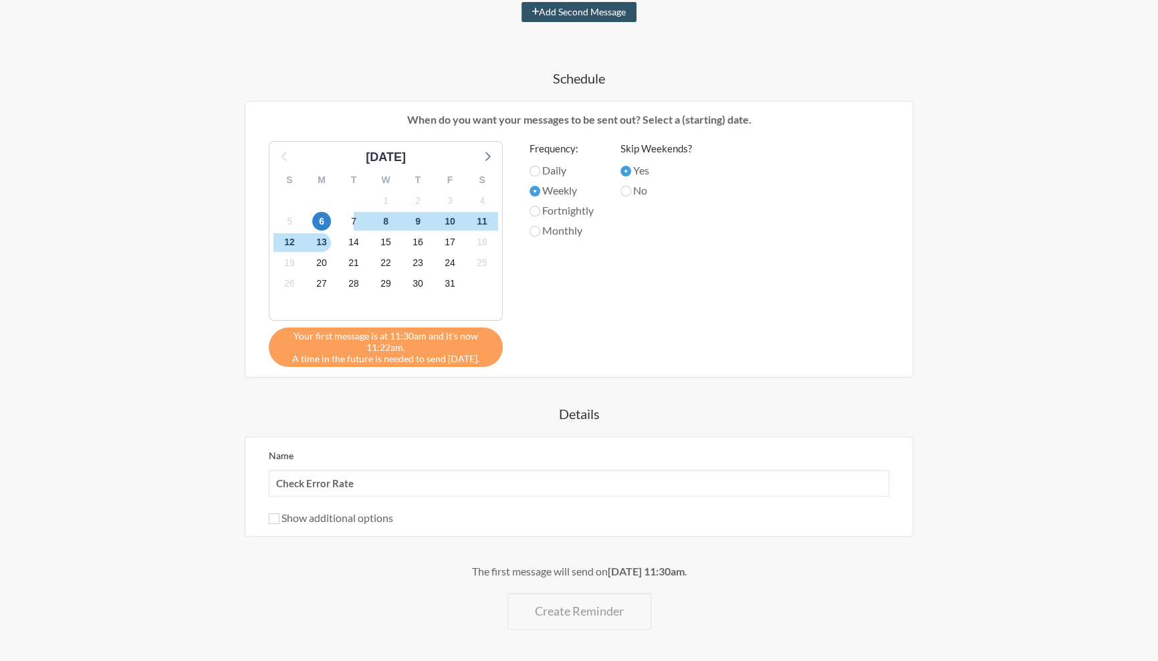
scroll to position [377, 0]
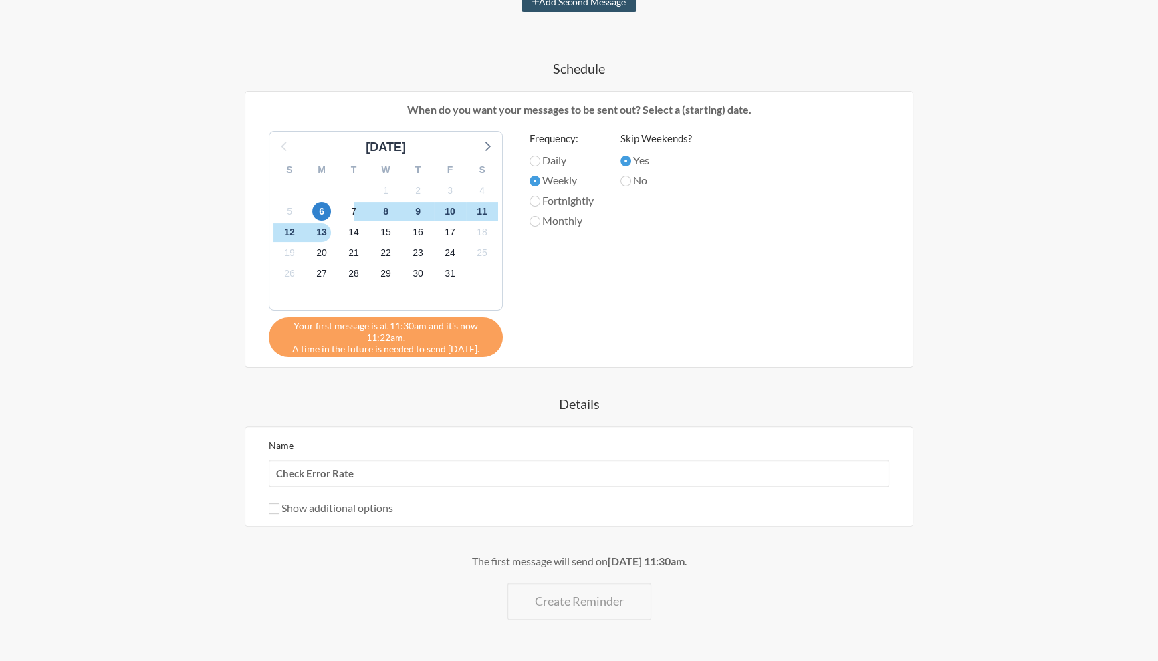
click at [612, 558] on strong "[DATE] 11:30am" at bounding box center [646, 561] width 77 height 13
click at [387, 511] on div "Show additional options" at bounding box center [579, 508] width 620 height 16
click at [357, 503] on label "Show additional options" at bounding box center [331, 507] width 124 height 13
click at [279, 503] on input "Show additional options" at bounding box center [274, 508] width 11 height 11
checkbox input "true"
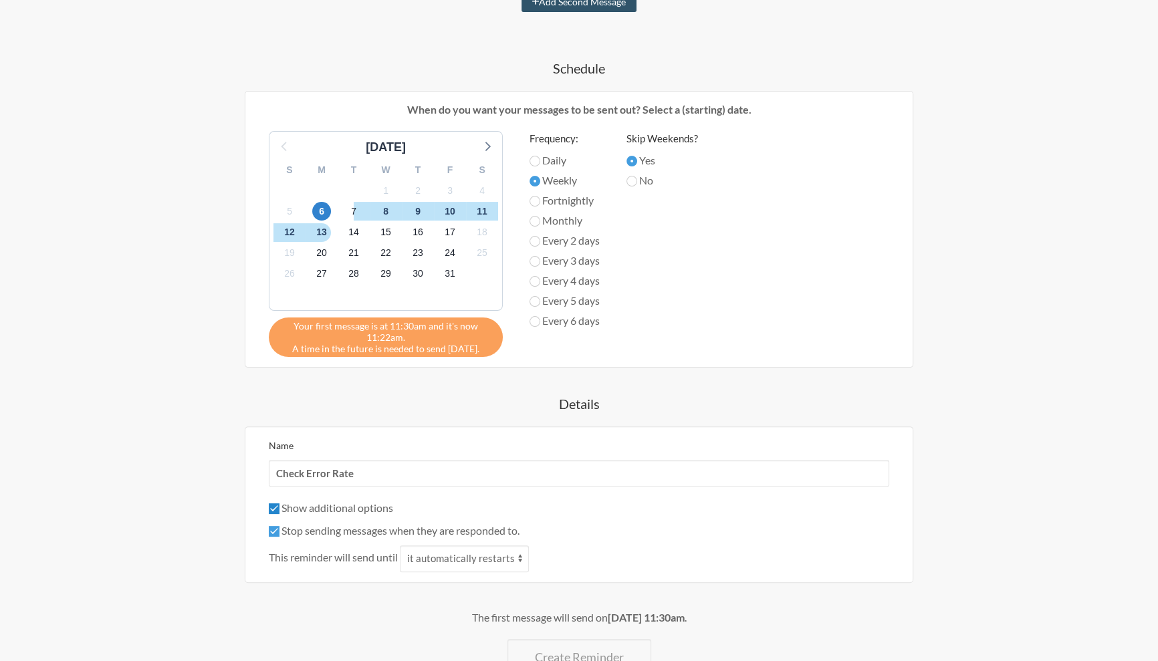
scroll to position [469, 0]
